Goal: Register for event/course

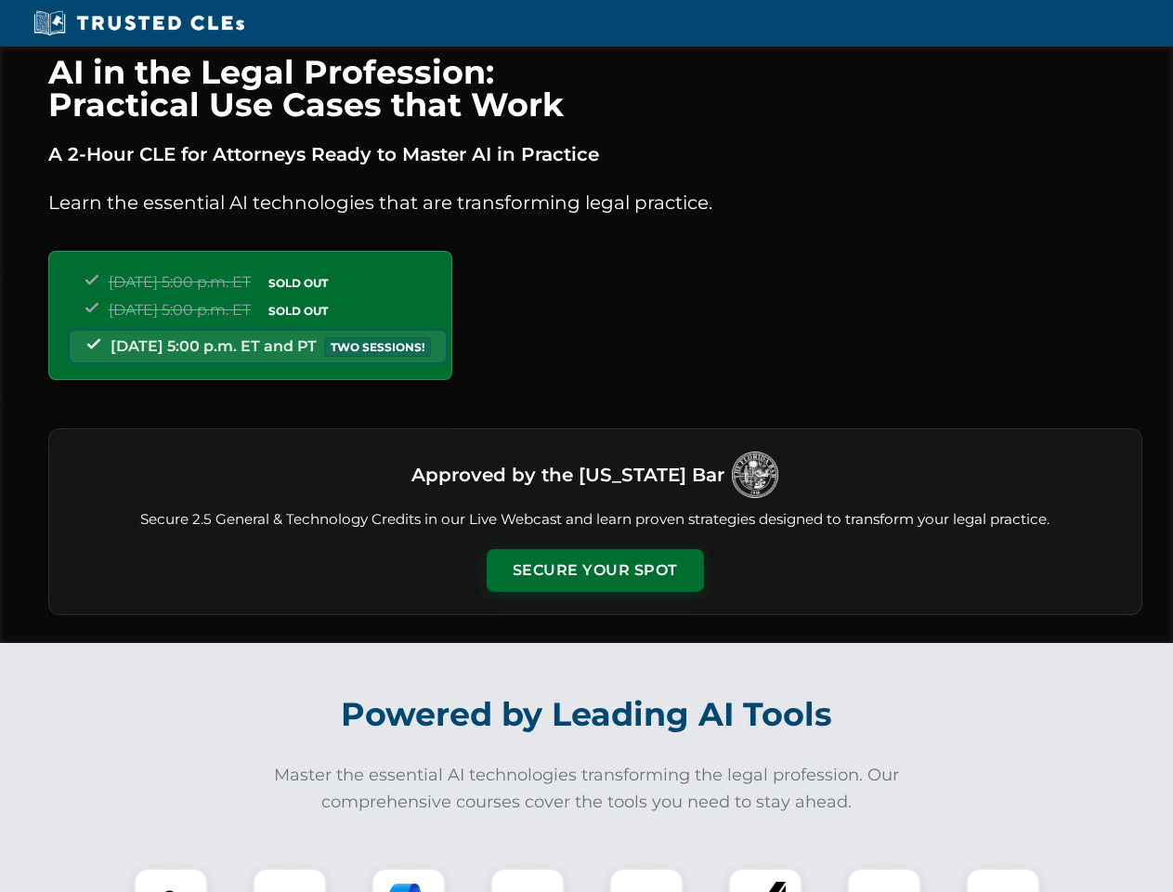
click at [594, 570] on button "Secure Your Spot" at bounding box center [595, 570] width 217 height 43
click at [171, 879] on img at bounding box center [171, 905] width 54 height 54
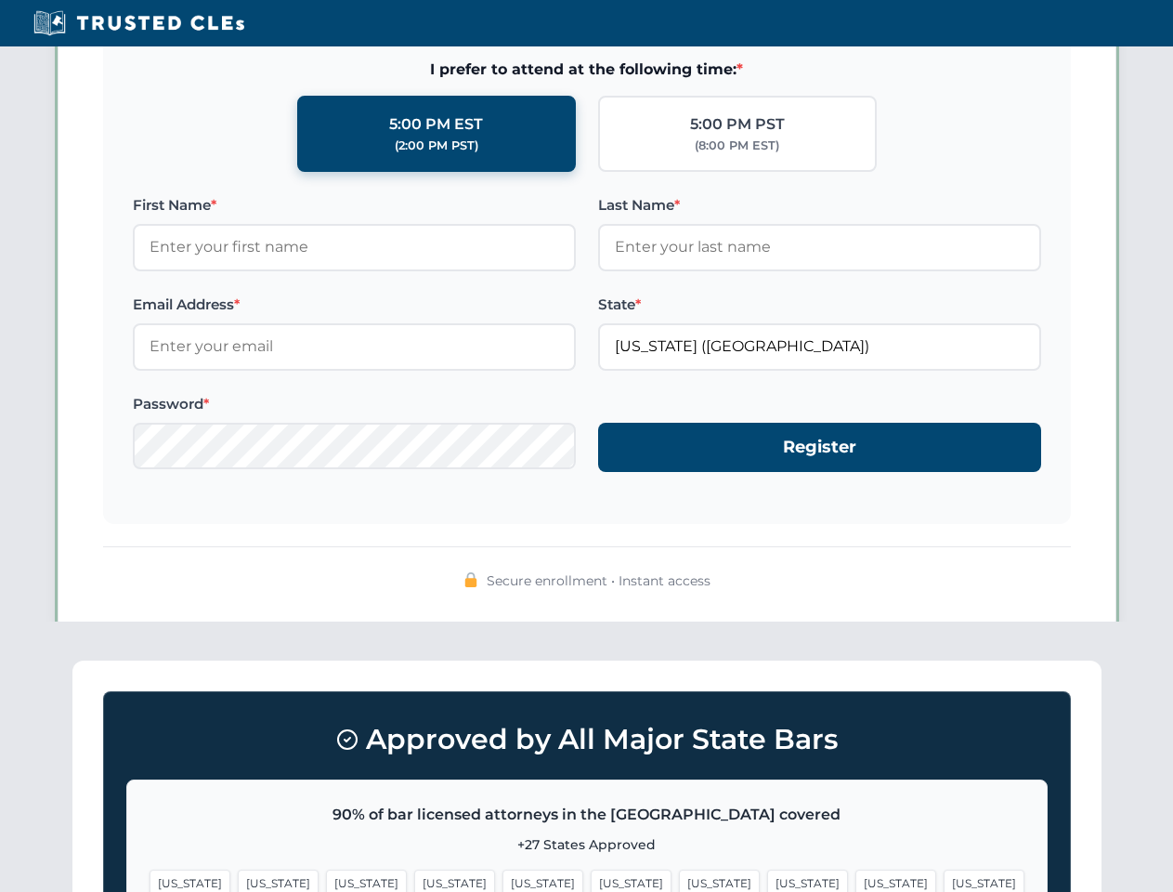
click at [679, 879] on span "[US_STATE]" at bounding box center [719, 882] width 81 height 27
click at [855, 879] on span "[US_STATE]" at bounding box center [895, 882] width 81 height 27
